Goal: Subscribe to service/newsletter

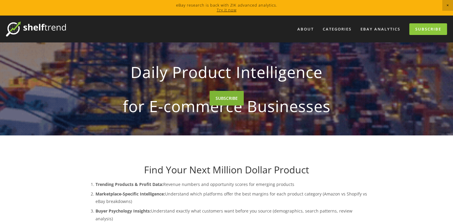
click at [216, 106] on link "SUBSCRIBE" at bounding box center [227, 98] width 34 height 15
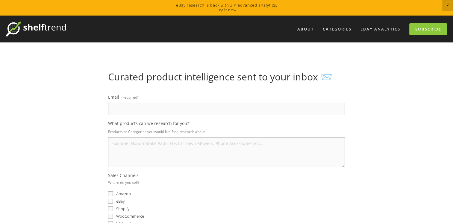
click at [140, 110] on input "Email (required)" at bounding box center [226, 109] width 237 height 12
type input "nathan@trans-nz.com"
click at [137, 153] on textarea "What products can we research for you?" at bounding box center [226, 152] width 237 height 30
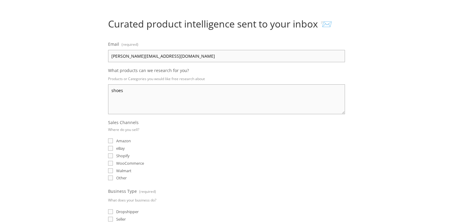
scroll to position [60, 0]
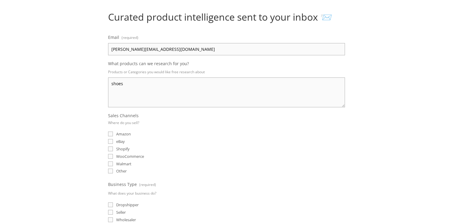
type textarea "shoes"
click at [109, 141] on input "eBay" at bounding box center [110, 141] width 5 height 5
checkbox input "true"
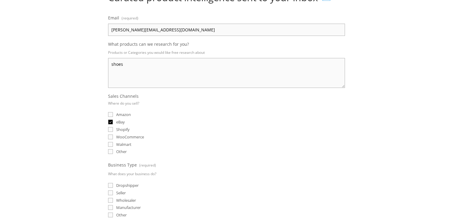
scroll to position [90, 0]
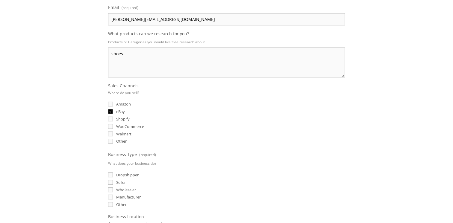
click at [109, 173] on input "Dropshipper" at bounding box center [110, 175] width 5 height 5
checkbox input "true"
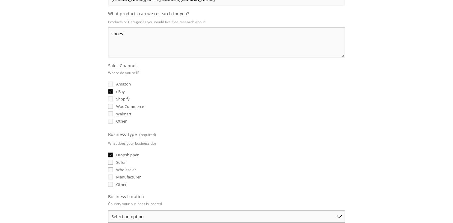
scroll to position [120, 0]
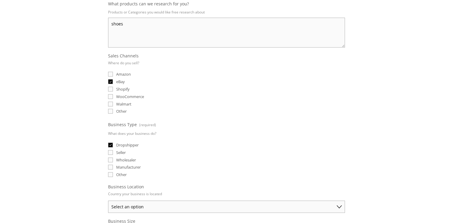
click at [112, 150] on input "Seller" at bounding box center [110, 152] width 5 height 5
checkbox input "true"
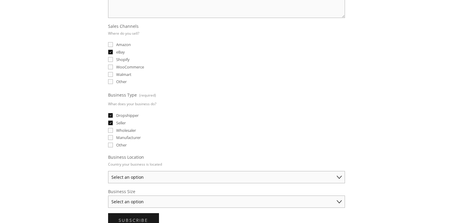
scroll to position [150, 0]
click at [111, 113] on input "Dropshipper" at bounding box center [110, 115] width 5 height 5
checkbox input "false"
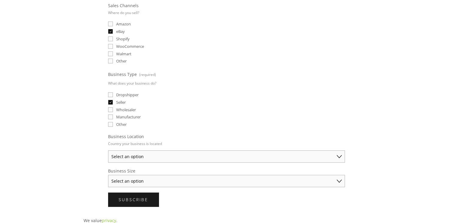
scroll to position [180, 0]
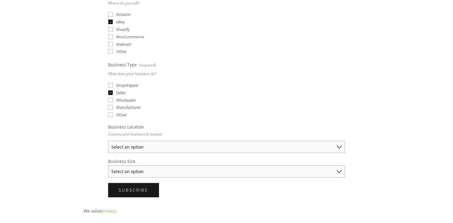
click at [181, 141] on select "Select an option Australia United States United Kingdom China Japan Germany Can…" at bounding box center [226, 147] width 237 height 12
click at [108, 141] on select "Select an option Australia United States United Kingdom China Japan Germany Can…" at bounding box center [226, 147] width 237 height 12
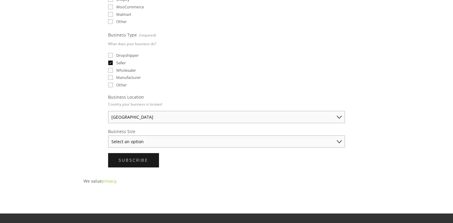
click at [175, 112] on select "Australia United States United Kingdom China Japan Germany Canada Other" at bounding box center [226, 117] width 237 height 12
select select "United States"
click at [108, 111] on select "Australia United States United Kingdom China Japan Germany Canada Other" at bounding box center [226, 117] width 237 height 12
click at [158, 139] on select "Select an option Solo Merchant (under $50K annual sales) Small Business ($50K -…" at bounding box center [226, 142] width 237 height 12
select select "Small Business ($50K - $250K annual sales)"
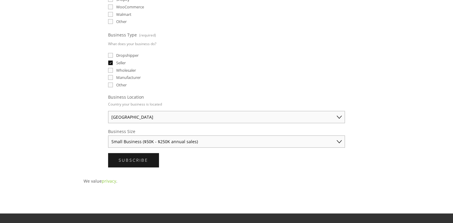
click at [108, 136] on select "Select an option Solo Merchant (under $50K annual sales) Small Business ($50K -…" at bounding box center [226, 142] width 237 height 12
click at [145, 157] on span "Subscribe" at bounding box center [134, 160] width 30 height 6
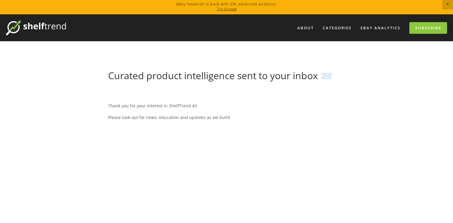
scroll to position [0, 0]
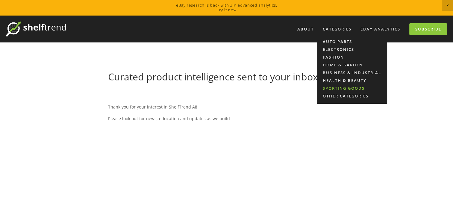
click at [339, 89] on link "Sporting Goods" at bounding box center [352, 88] width 70 height 8
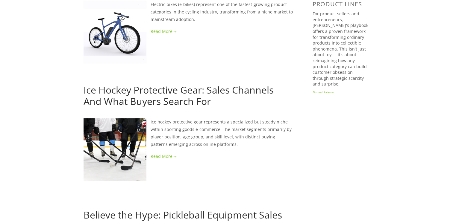
scroll to position [604, 0]
